Goal: Find specific page/section: Find specific page/section

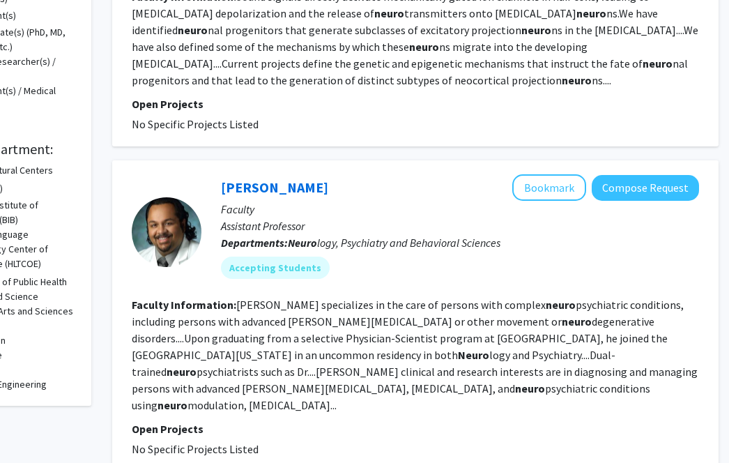
scroll to position [0, 107]
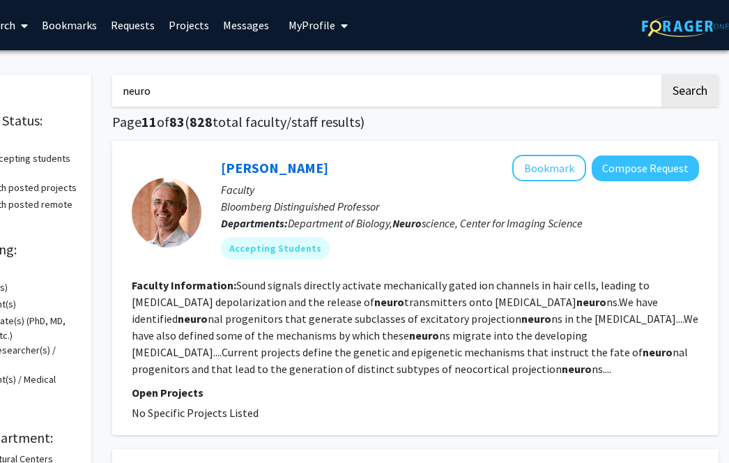
click at [330, 89] on input "neuro" at bounding box center [385, 91] width 547 height 32
type input "pavan bhar"
click at [700, 95] on button "Search" at bounding box center [689, 91] width 57 height 32
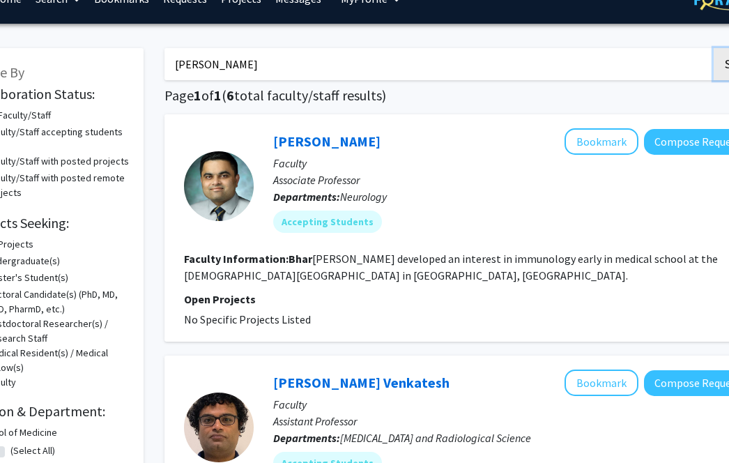
scroll to position [26, 94]
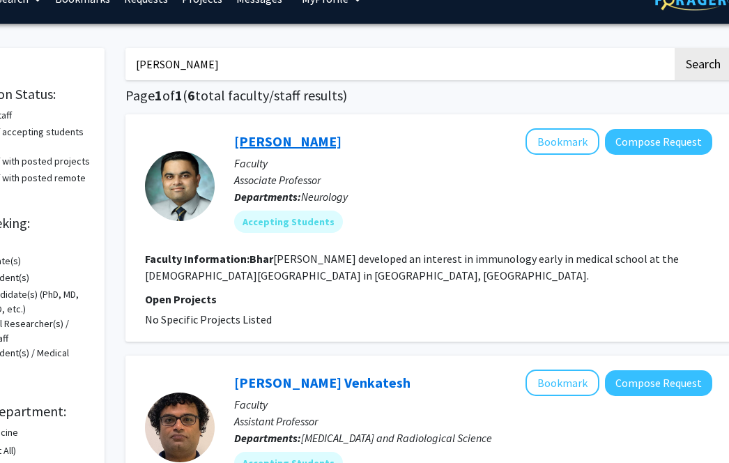
click at [287, 141] on link "Pavan Bhargava" at bounding box center [287, 140] width 107 height 17
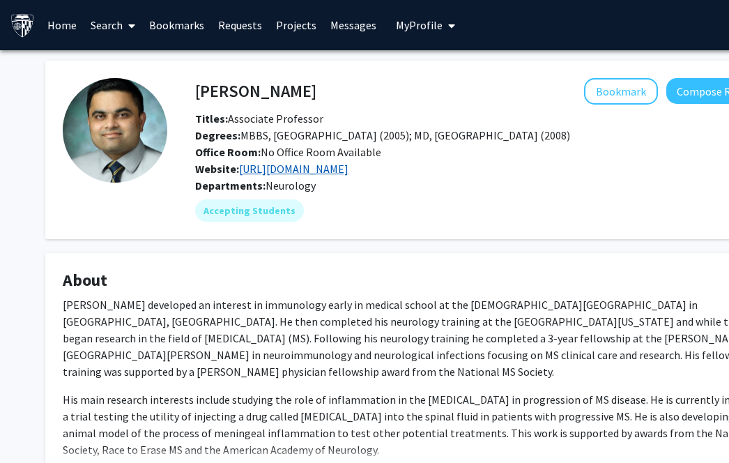
click at [298, 174] on link "https://www.bhargavalaboratory.com/" at bounding box center [293, 169] width 109 height 14
